Goal: Task Accomplishment & Management: Manage account settings

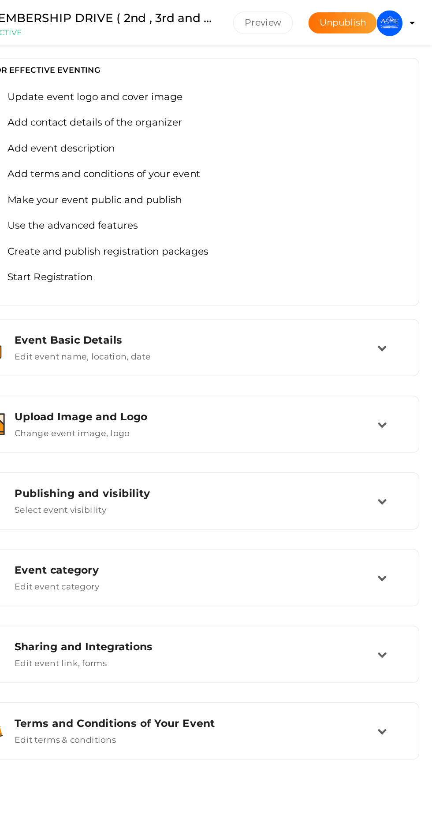
click at [412, 16] on profile-pic at bounding box center [403, 15] width 18 height 8
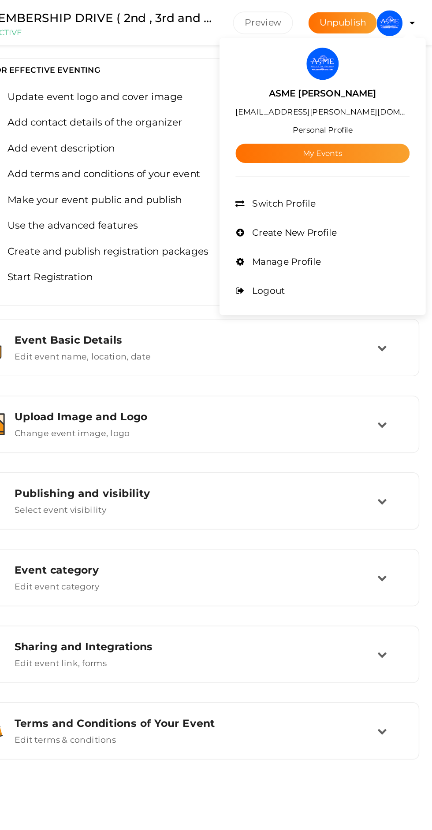
click at [388, 109] on link "My Events" at bounding box center [356, 104] width 119 height 13
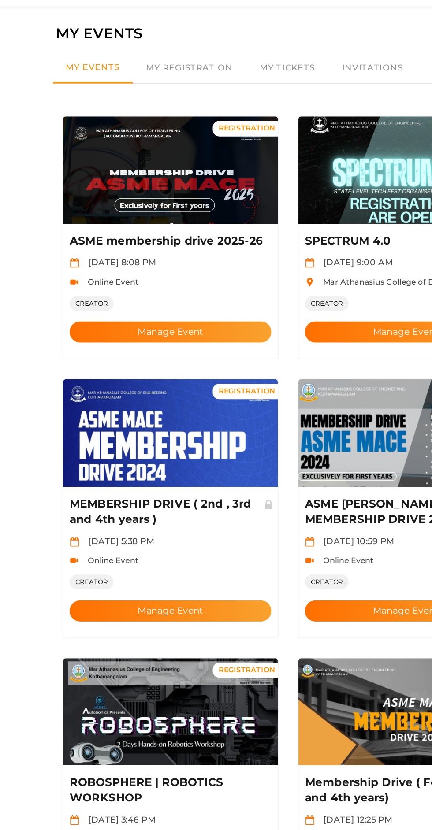
click at [160, 248] on button "Manage Event" at bounding box center [136, 255] width 138 height 15
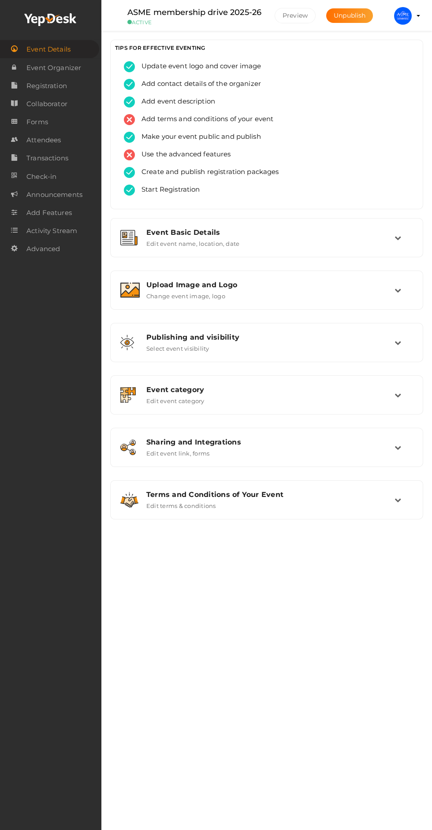
click at [63, 137] on link "Attendees" at bounding box center [50, 140] width 101 height 18
click at [51, 117] on link "Forms" at bounding box center [50, 121] width 101 height 18
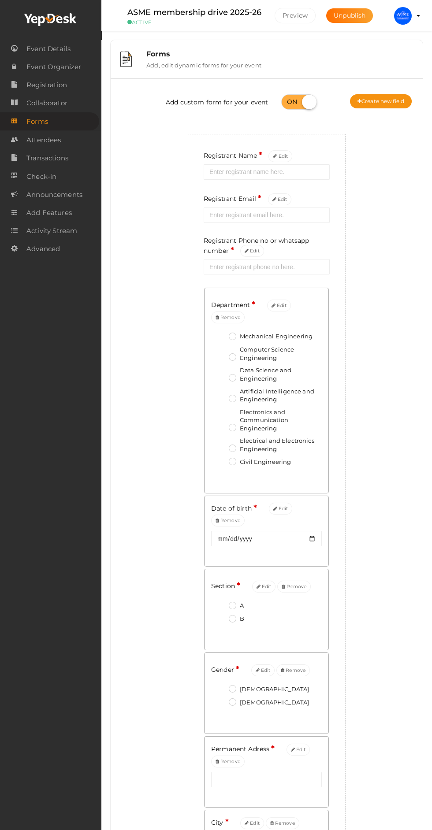
click at [57, 103] on span "Collaborator" at bounding box center [46, 103] width 41 height 18
